Goal: Information Seeking & Learning: Learn about a topic

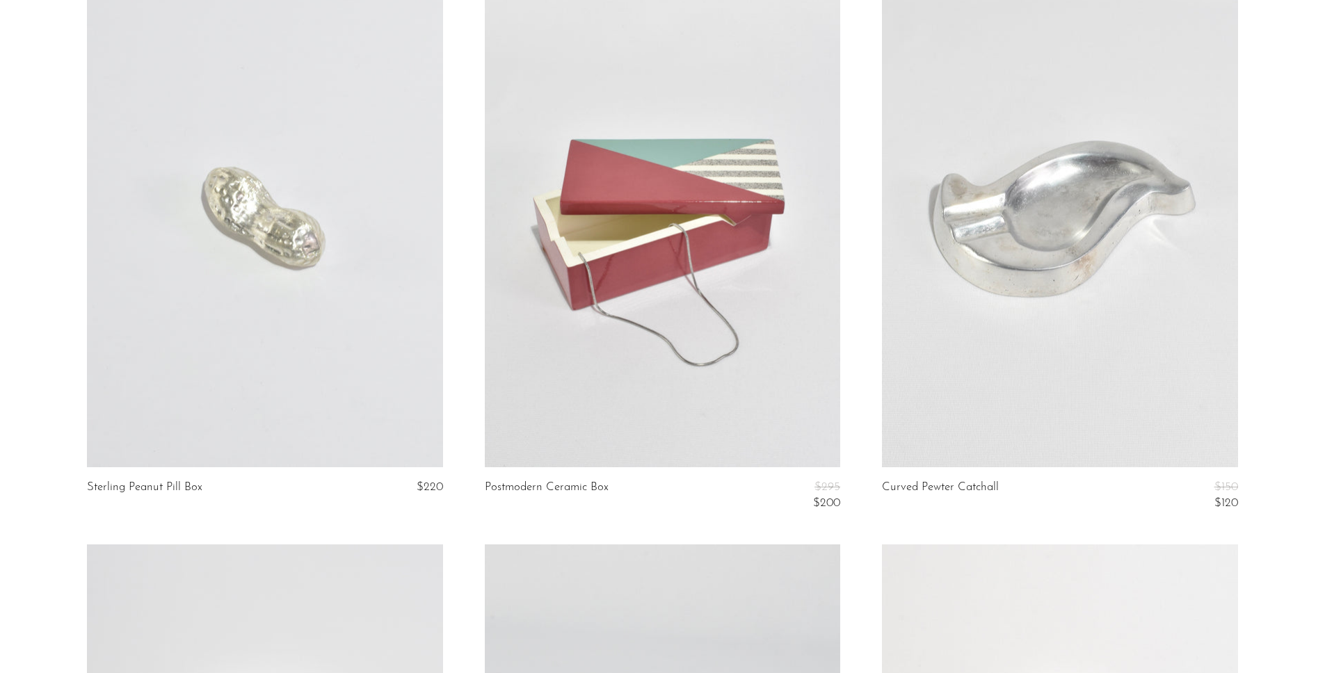
scroll to position [1292, 0]
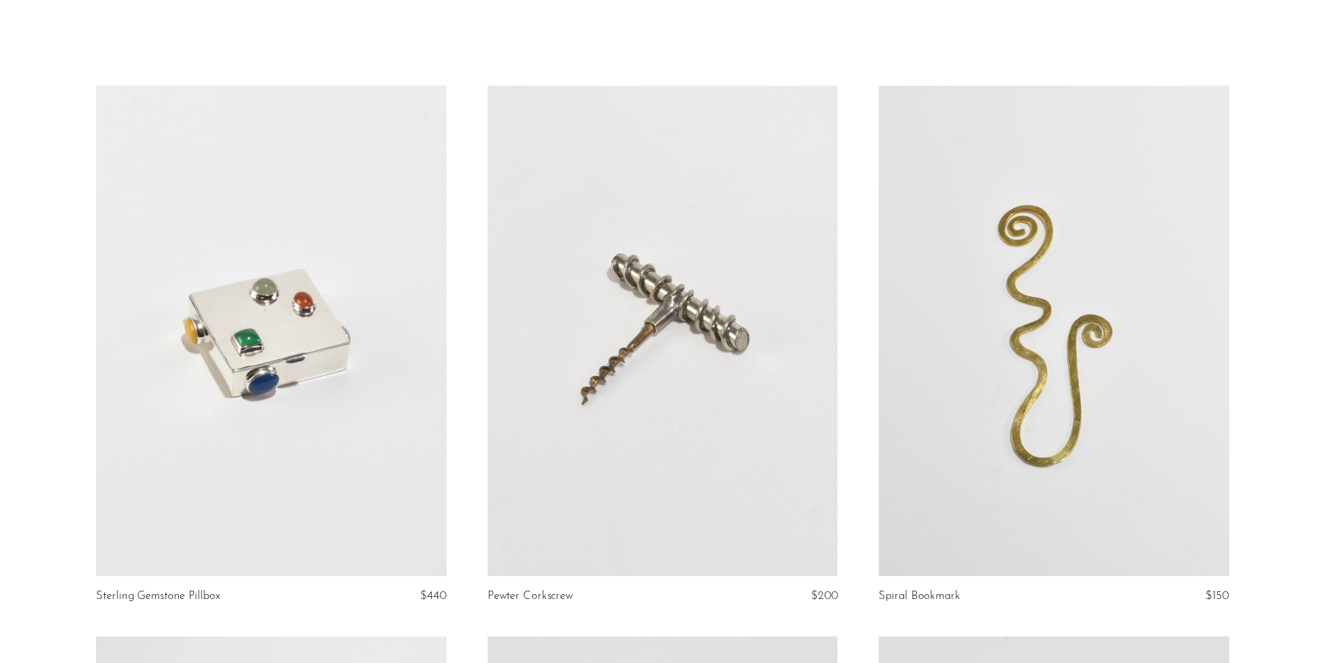
scroll to position [0, 0]
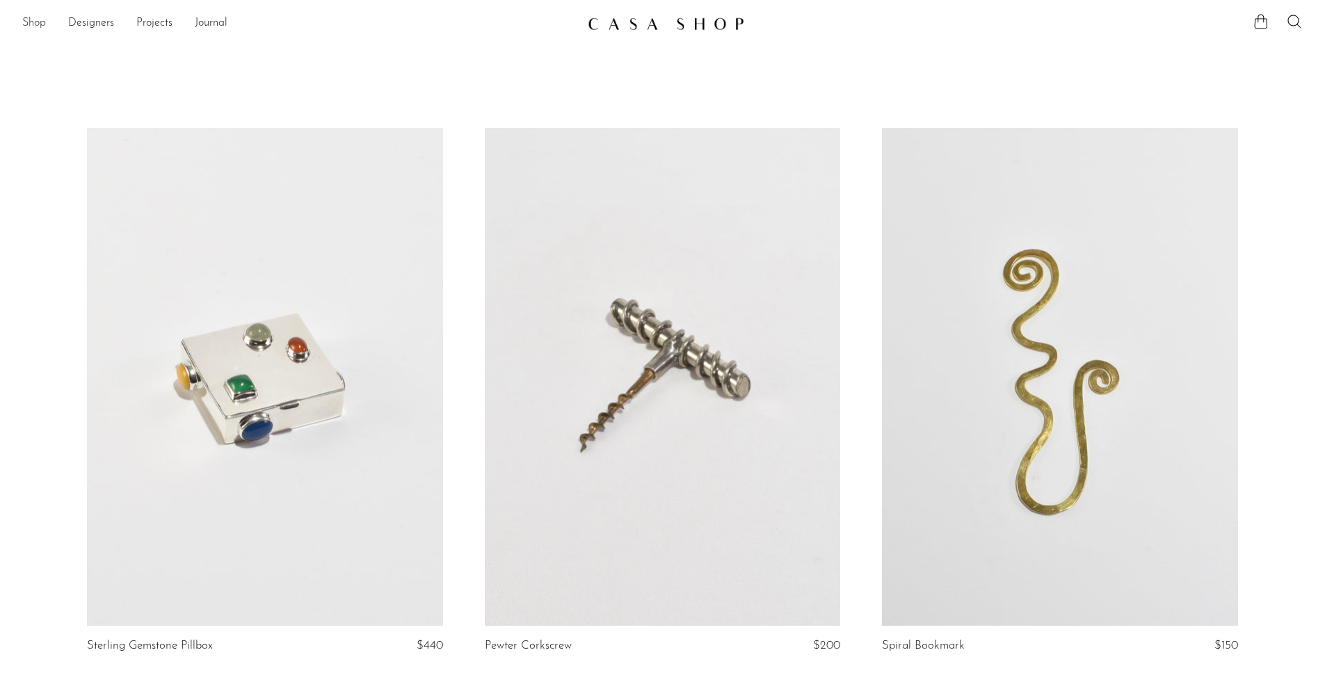
click at [36, 26] on link "Shop" at bounding box center [34, 24] width 24 height 18
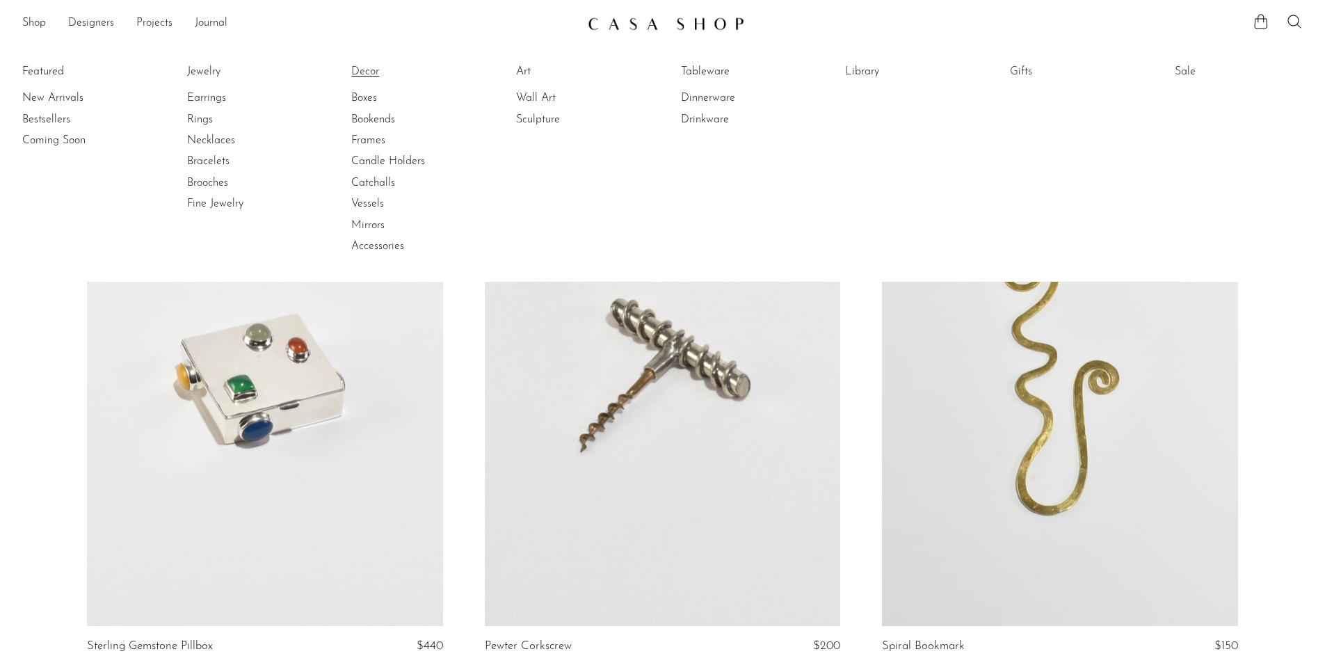
click at [367, 71] on link "Decor" at bounding box center [403, 71] width 104 height 15
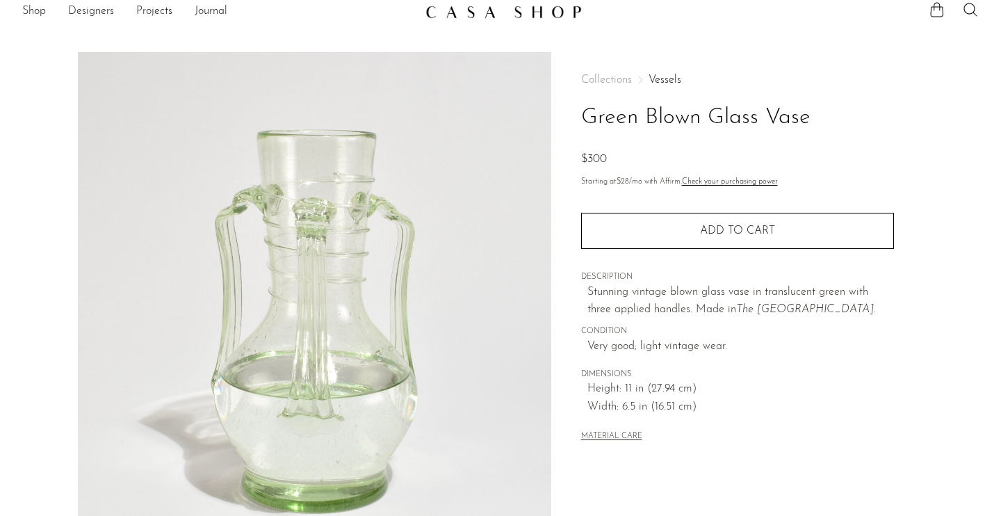
scroll to position [1, 0]
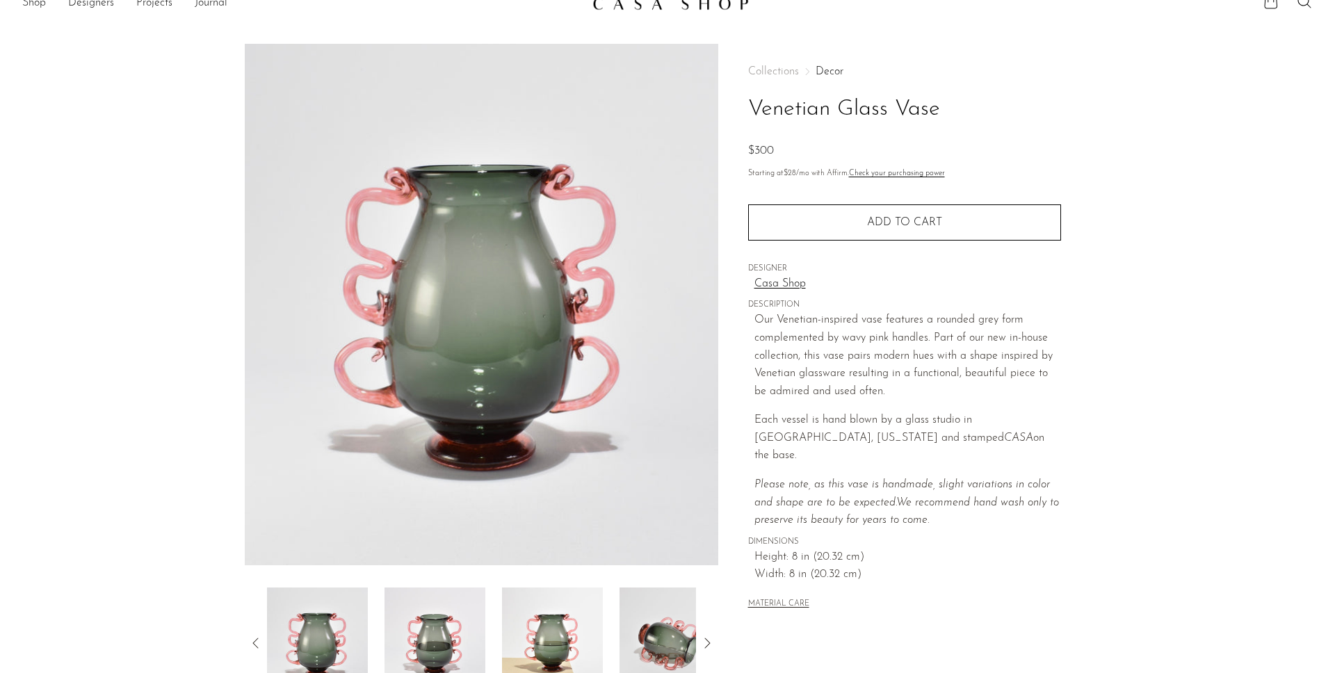
scroll to position [15, 0]
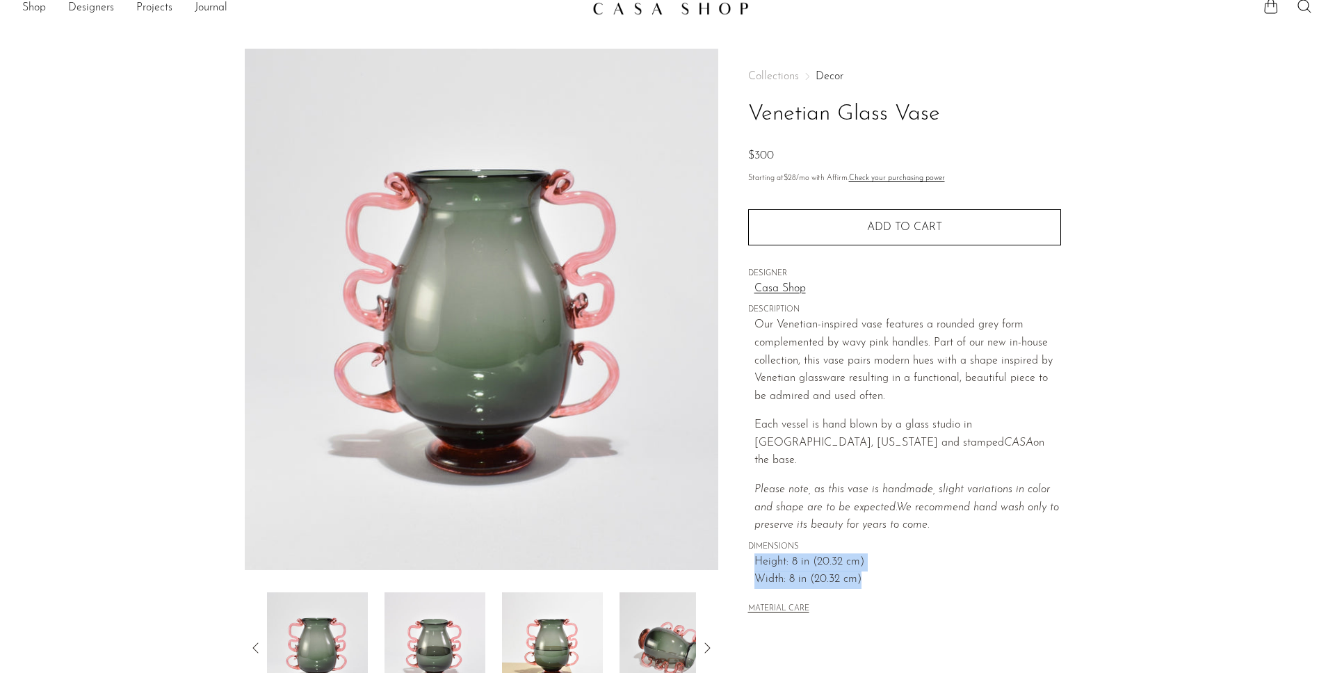
drag, startPoint x: 880, startPoint y: 572, endPoint x: 744, endPoint y: 540, distance: 140.0
click at [744, 540] on div "Collections Decor Venetian Glass Vase $300 Starting at $28 /mo with Affirm. Che…" at bounding box center [904, 376] width 372 height 655
copy div "Height: 8 in (20.32 cm) Width: 8 in (20.32 cm)"
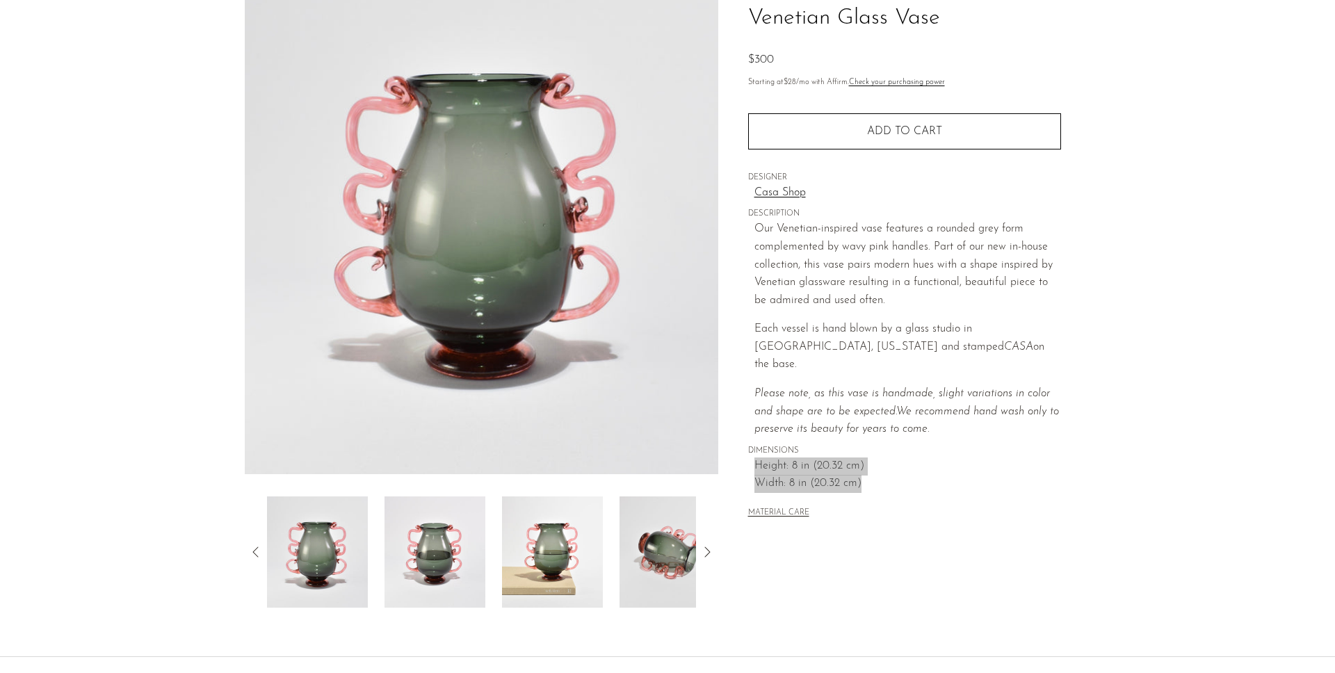
scroll to position [122, 0]
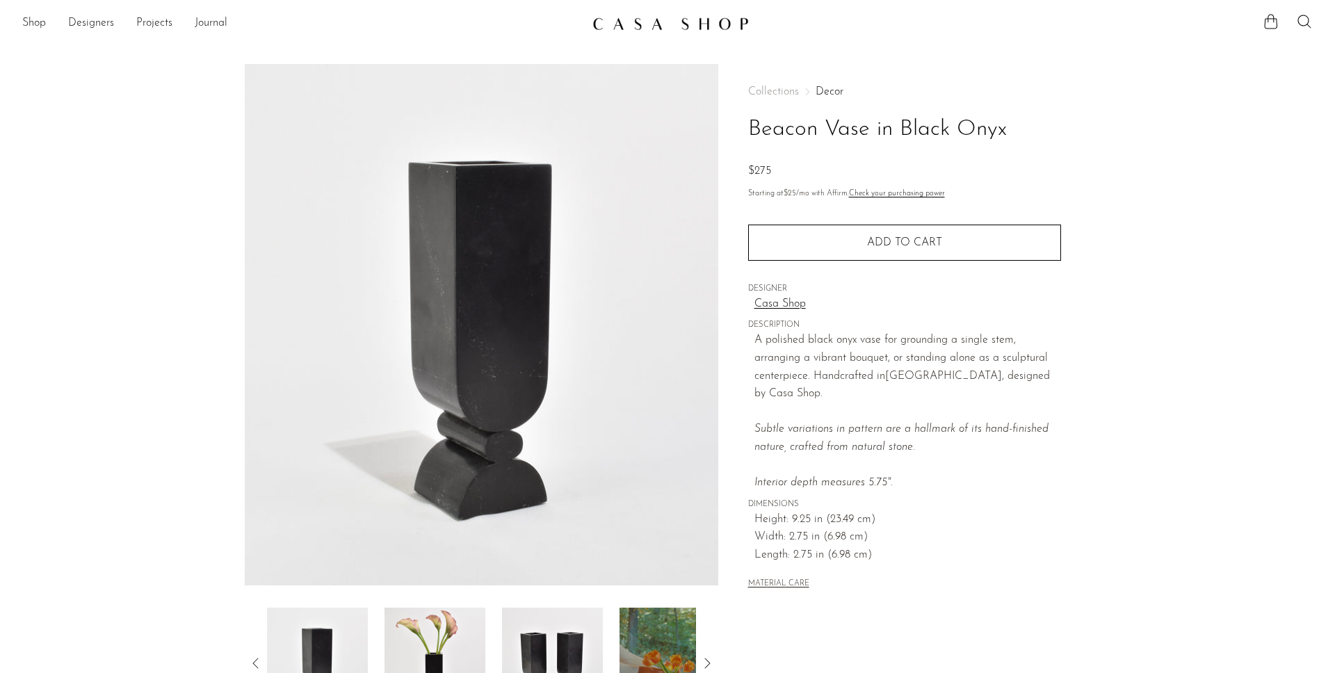
scroll to position [160, 0]
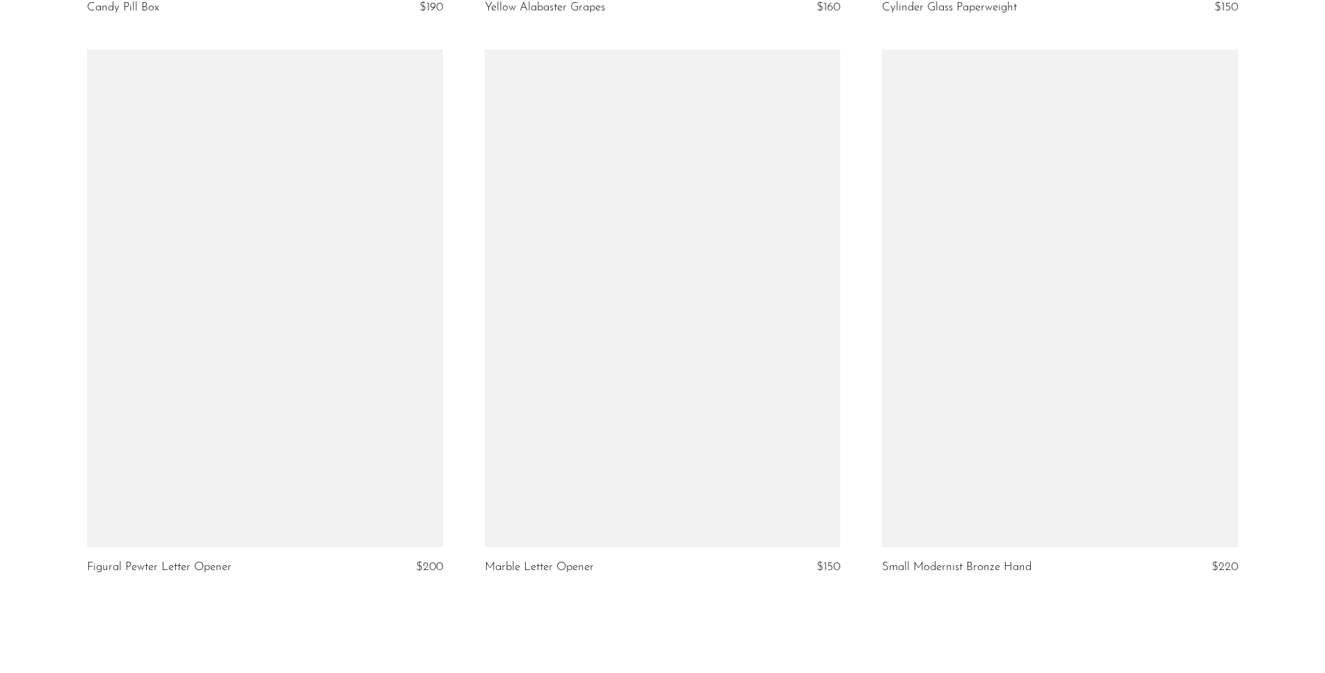
scroll to position [6491, 0]
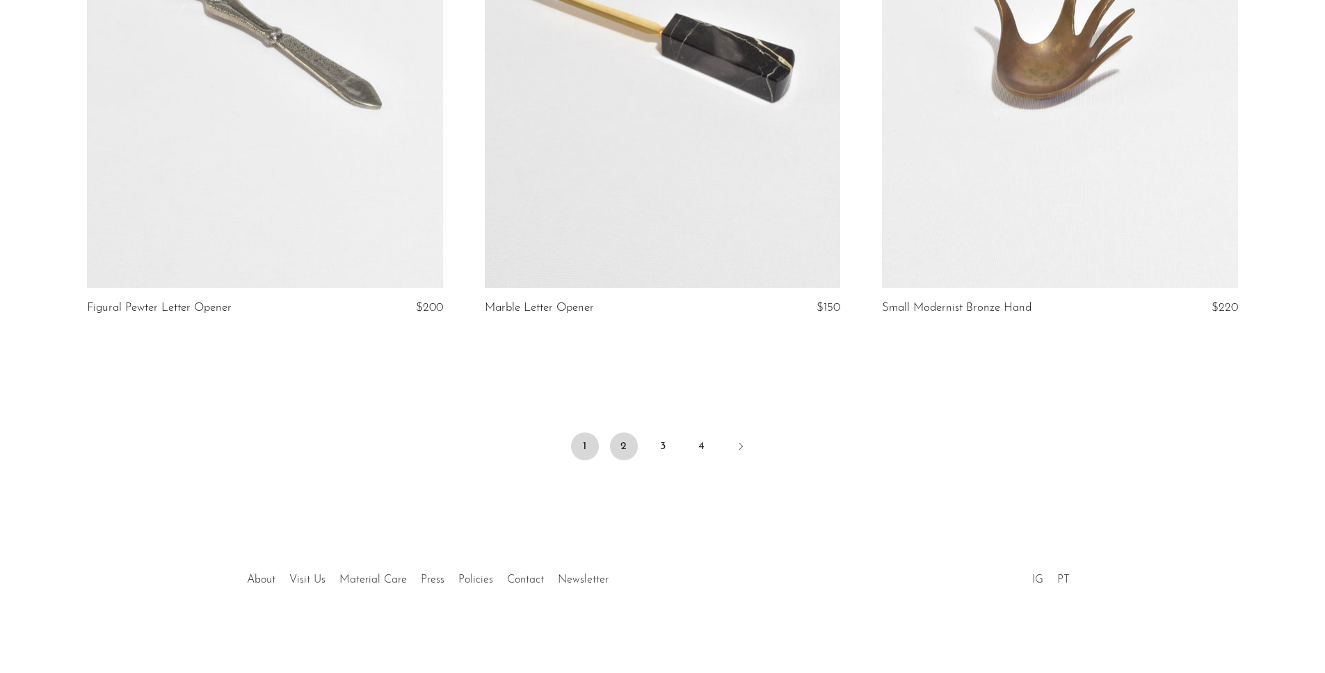
click at [621, 440] on link "2" at bounding box center [624, 447] width 28 height 28
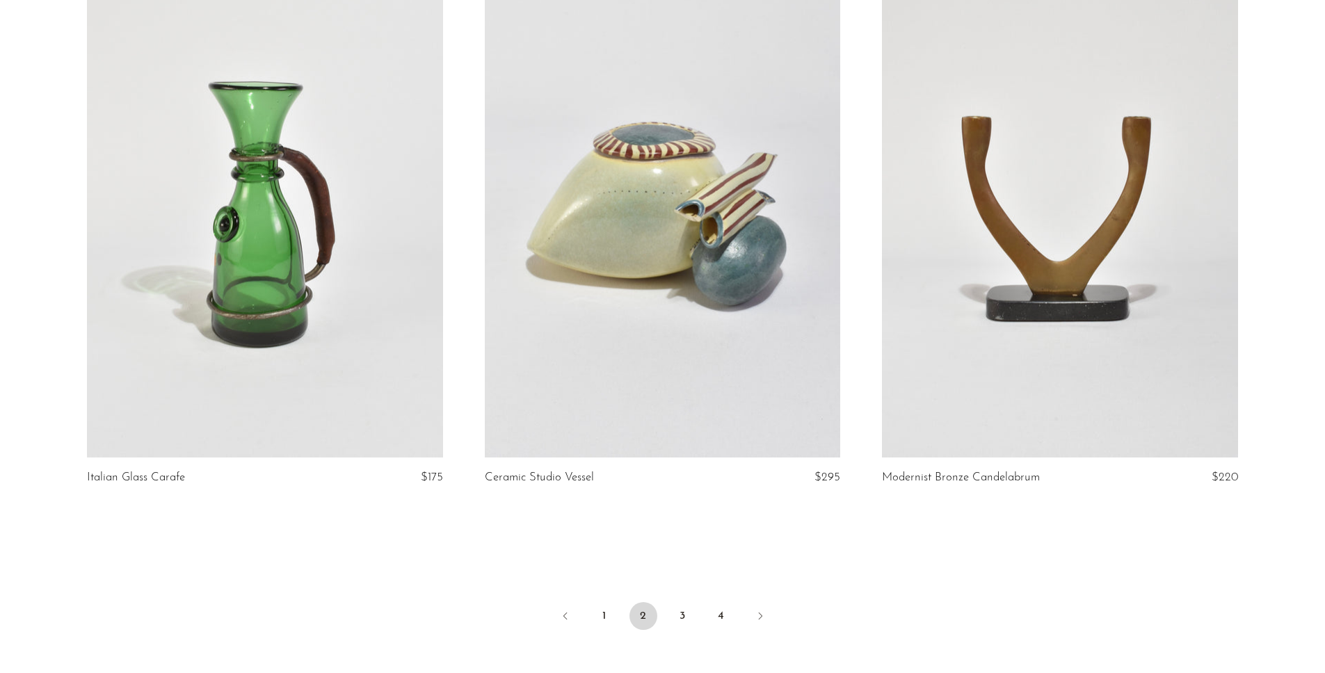
scroll to position [6320, 0]
click at [677, 618] on link "3" at bounding box center [682, 618] width 28 height 28
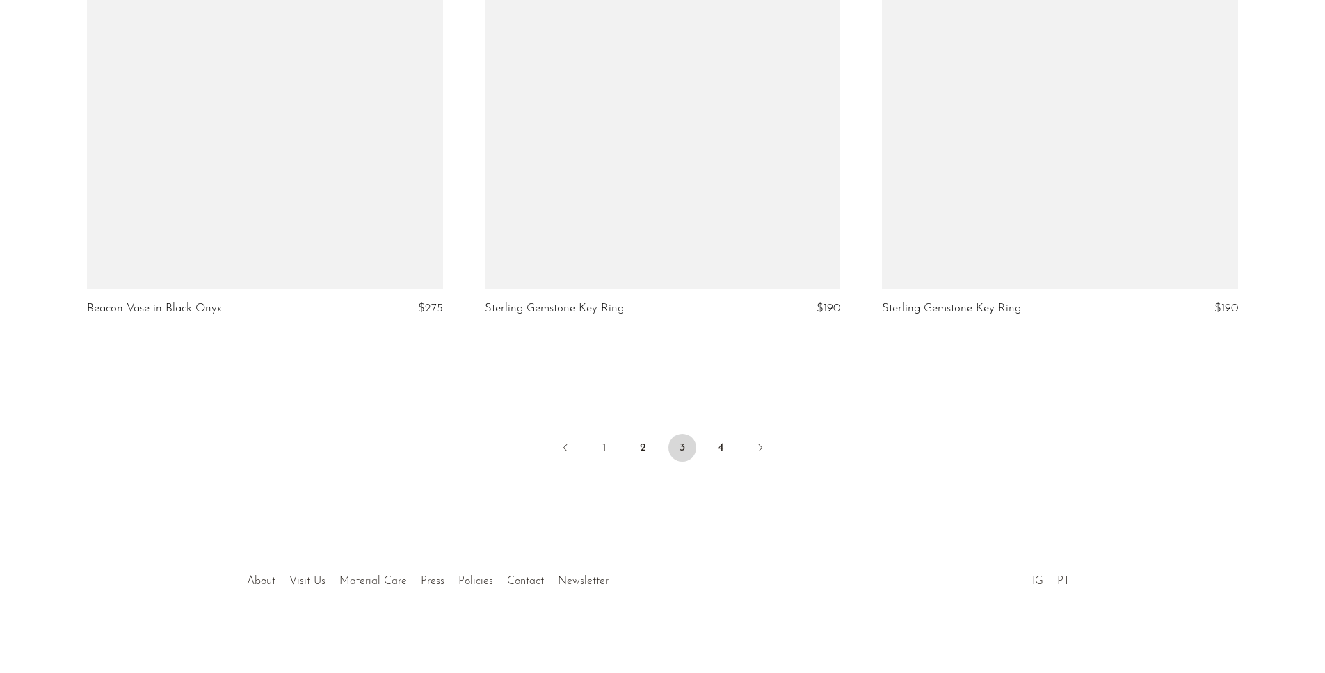
scroll to position [6507, 0]
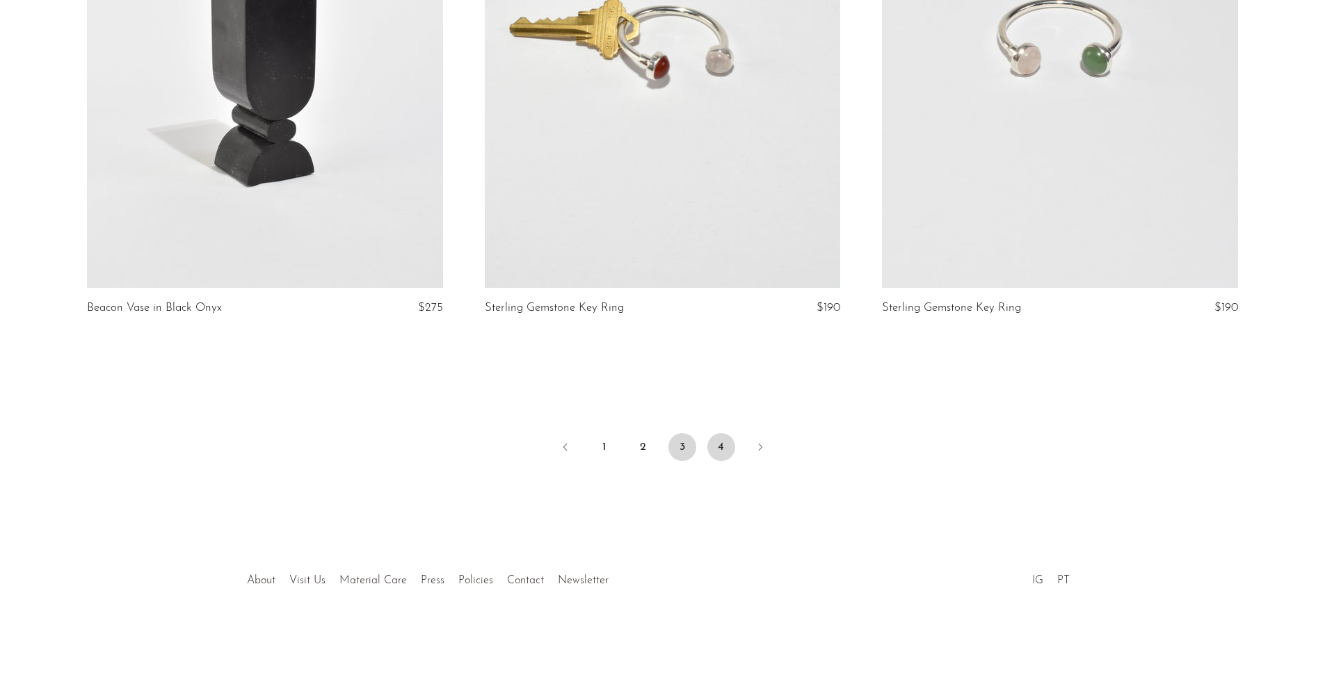
click at [716, 452] on link "4" at bounding box center [721, 447] width 28 height 28
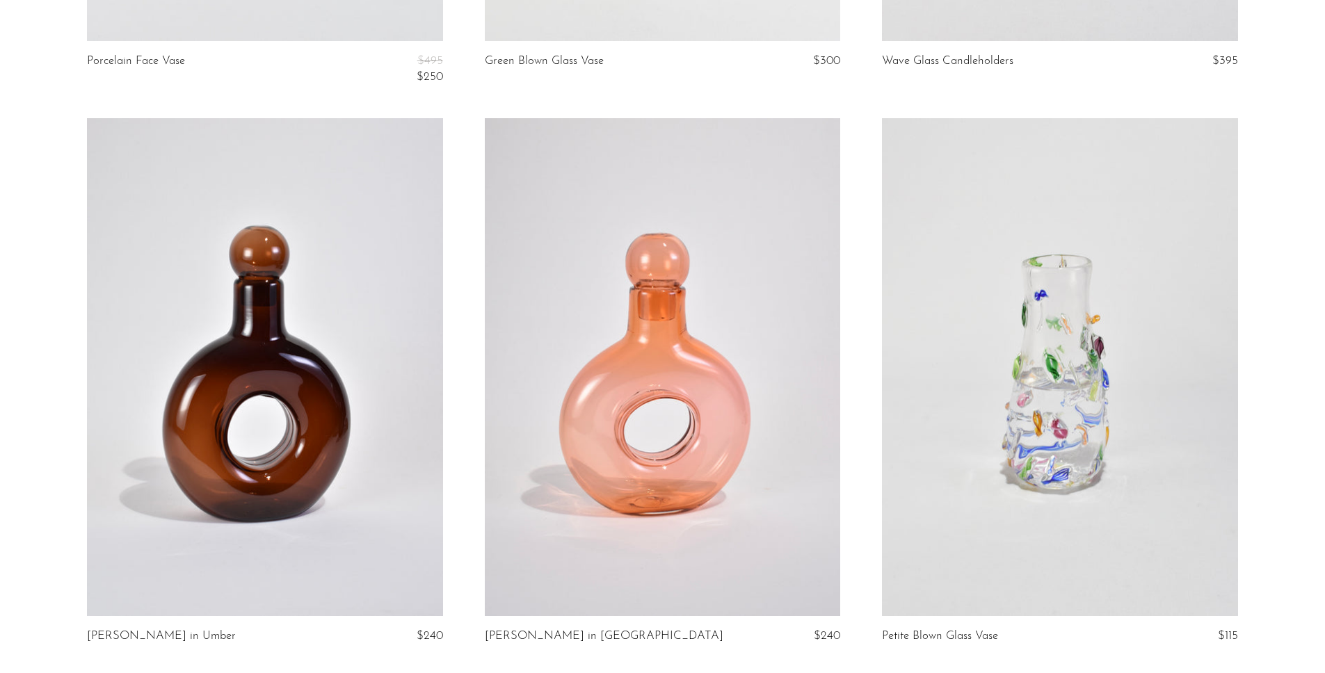
scroll to position [2540, 0]
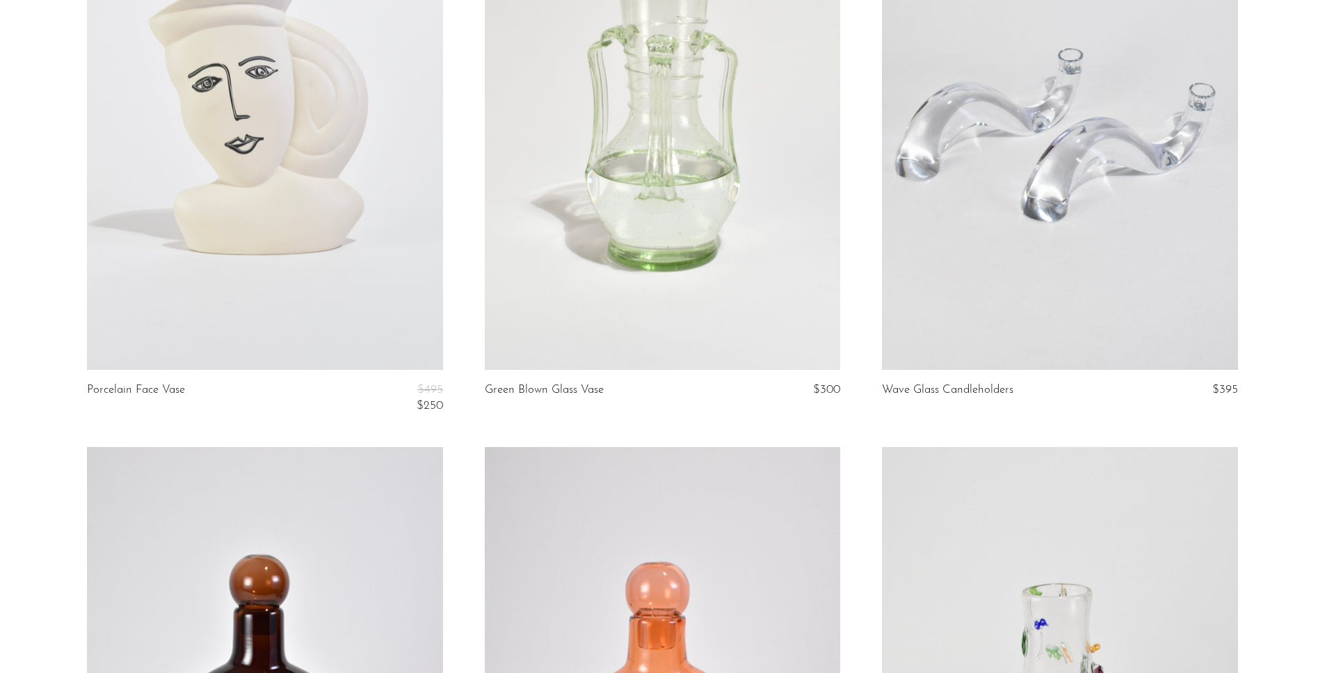
click at [732, 150] on link at bounding box center [662, 121] width 355 height 498
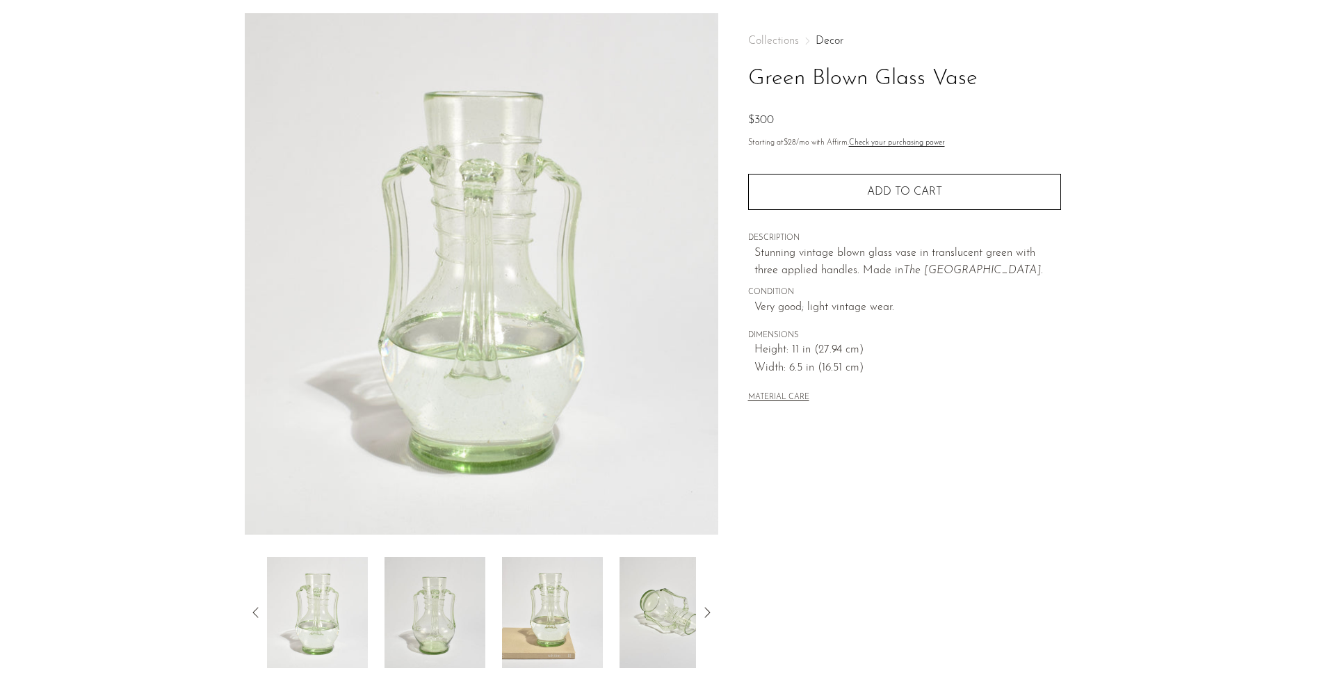
scroll to position [50, 0]
